Goal: Transaction & Acquisition: Purchase product/service

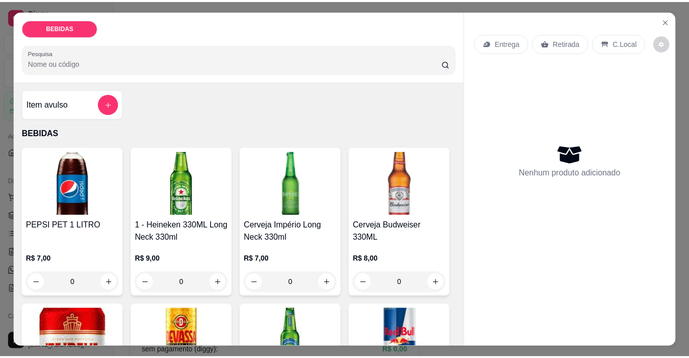
scroll to position [19, 0]
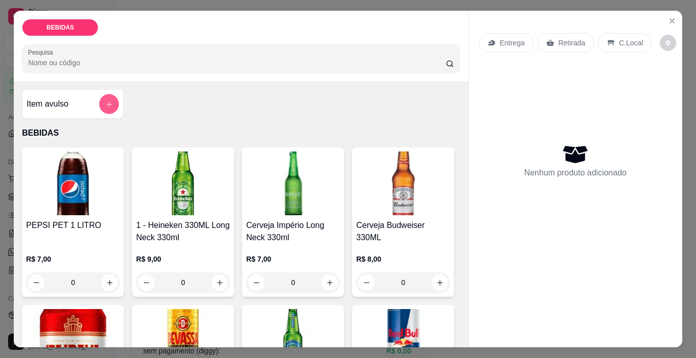
click at [106, 100] on icon "add-separate-item" at bounding box center [110, 104] width 8 height 8
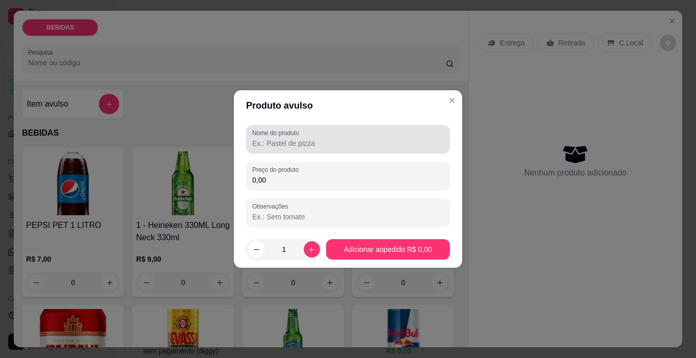
click at [274, 134] on label "Nome do produto" at bounding box center [277, 132] width 50 height 9
click at [274, 138] on input "Nome do produto" at bounding box center [348, 143] width 192 height 10
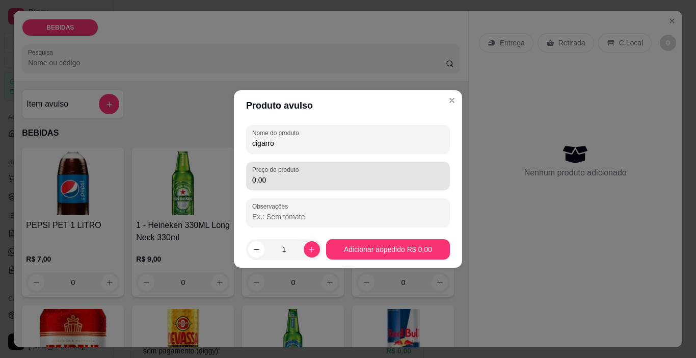
type input "cigarro"
click at [329, 169] on div "0,00" at bounding box center [348, 176] width 192 height 20
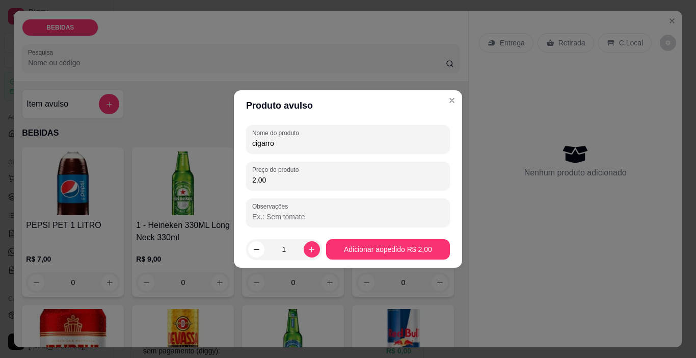
type input "2,00"
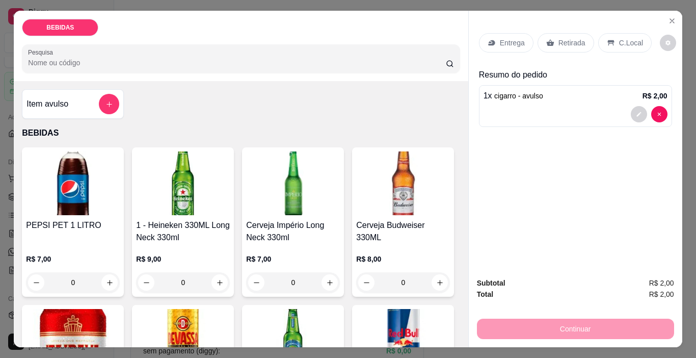
click at [552, 37] on div "Retirada" at bounding box center [566, 42] width 57 height 19
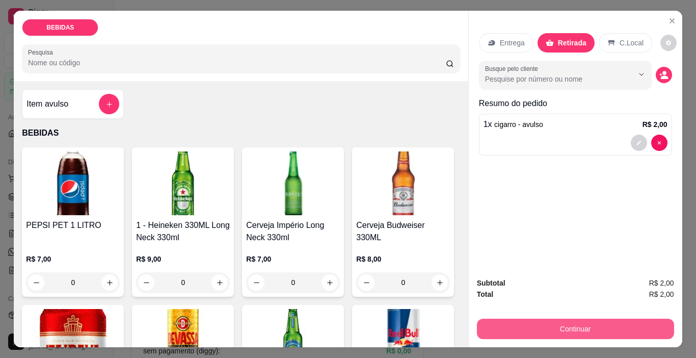
click at [507, 319] on button "Continuar" at bounding box center [575, 329] width 197 height 20
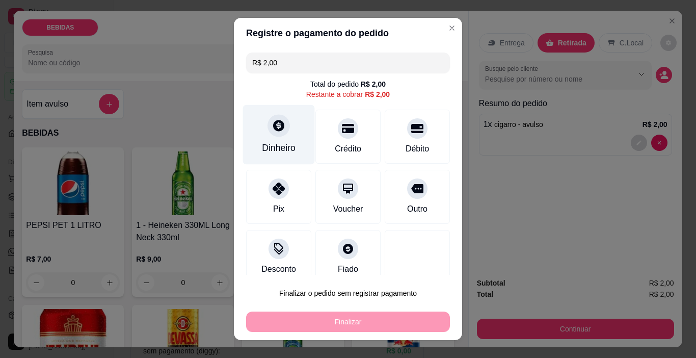
click at [253, 135] on div "Dinheiro" at bounding box center [279, 135] width 72 height 60
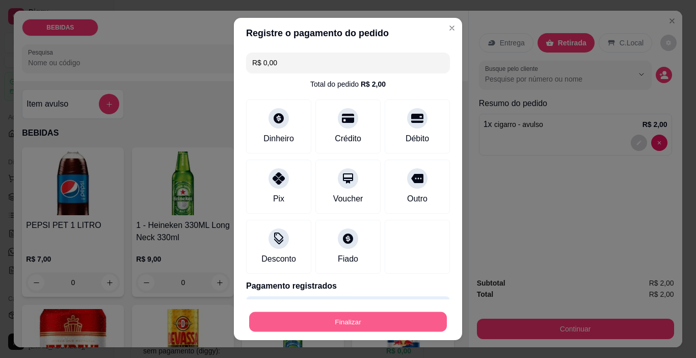
click at [400, 315] on button "Finalizar" at bounding box center [348, 322] width 198 height 20
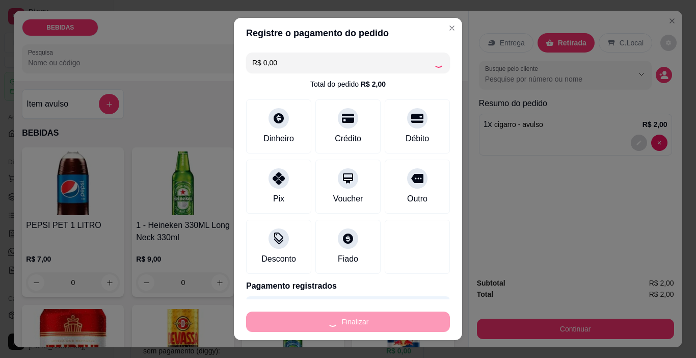
type input "-R$ 2,00"
